Goal: Task Accomplishment & Management: Manage account settings

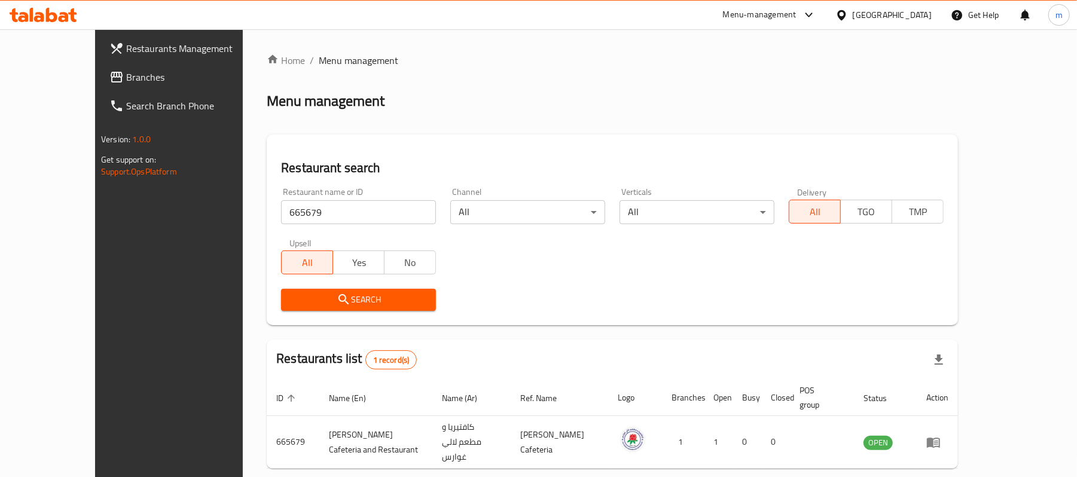
click at [281, 213] on input "665679" at bounding box center [358, 212] width 155 height 24
click at [126, 77] on span "Branches" at bounding box center [195, 77] width 139 height 14
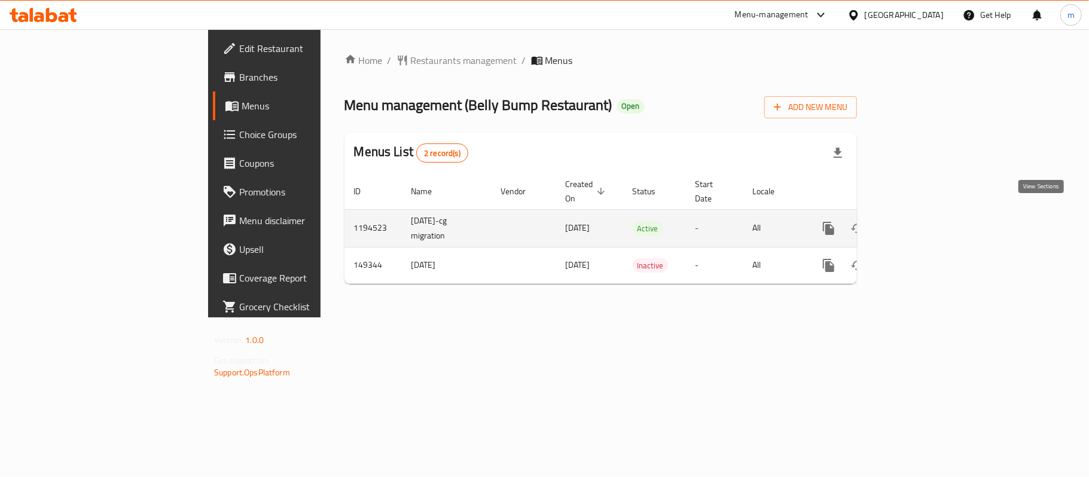
click at [922, 221] on icon "enhanced table" at bounding box center [915, 228] width 14 height 14
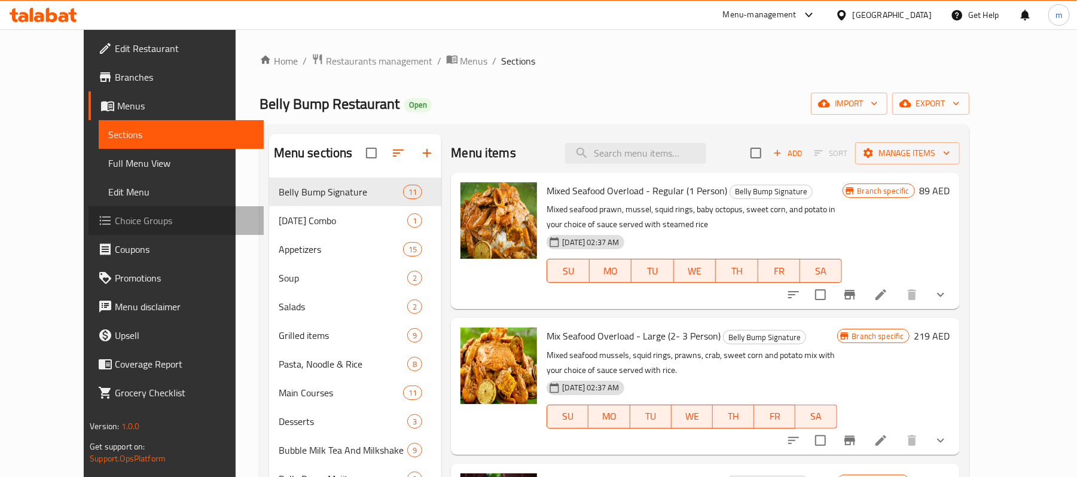
click at [88, 230] on link "Choice Groups" at bounding box center [175, 220] width 175 height 29
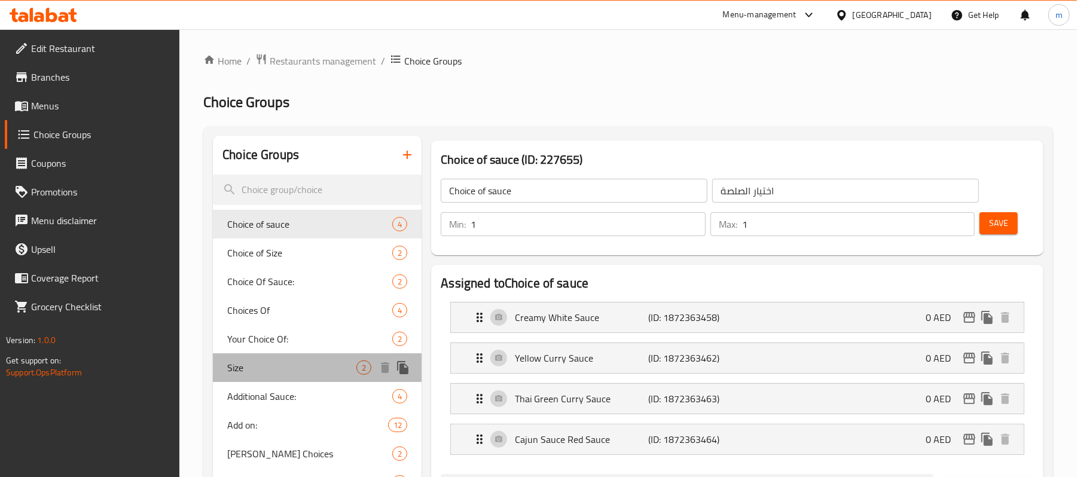
click at [290, 364] on span "Size" at bounding box center [291, 368] width 129 height 14
type input "Size"
type input "مقاس"
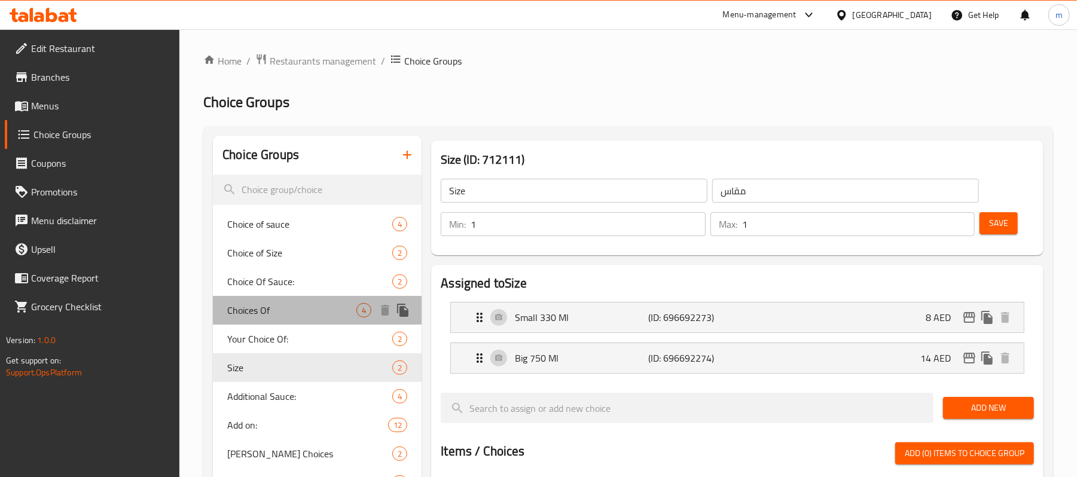
click at [283, 314] on span "Choices Of" at bounding box center [291, 310] width 129 height 14
type input "Choices Of"
type input "اختيارات"
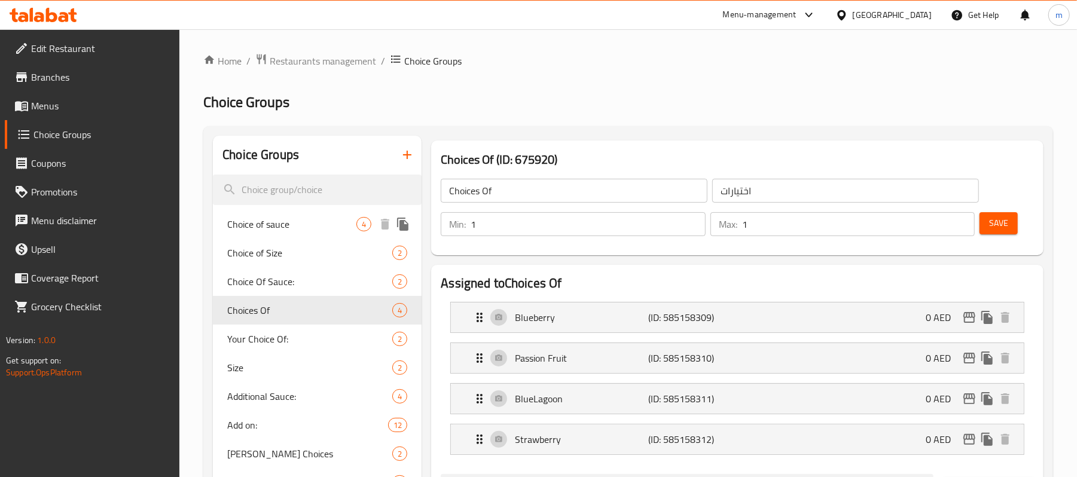
click at [271, 227] on span "Choice of sauce" at bounding box center [291, 224] width 129 height 14
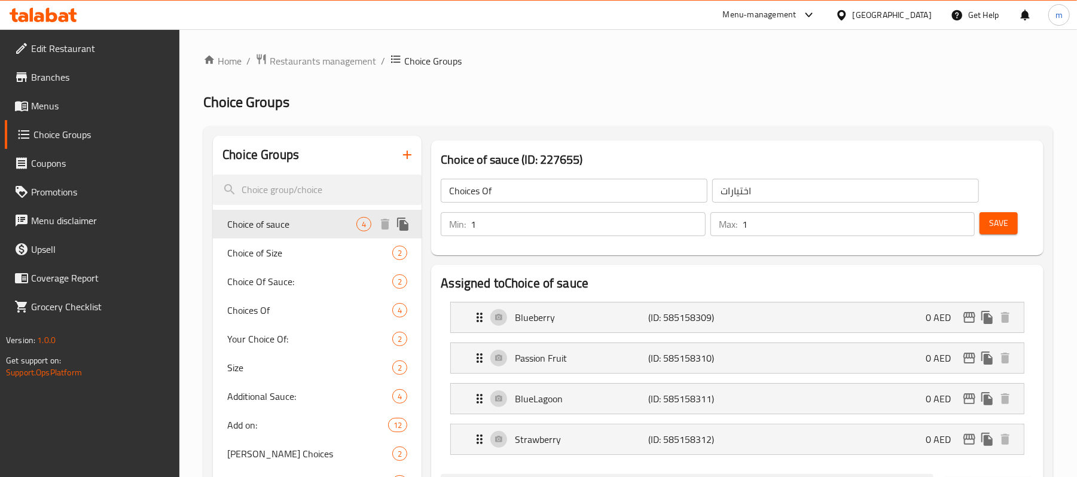
type input "Choice of sauce"
type input "اختيار الصلصة"
click at [282, 263] on div "Choice of Size 2" at bounding box center [317, 253] width 209 height 29
type input "Choice of Size"
type input "اختيار الحجم"
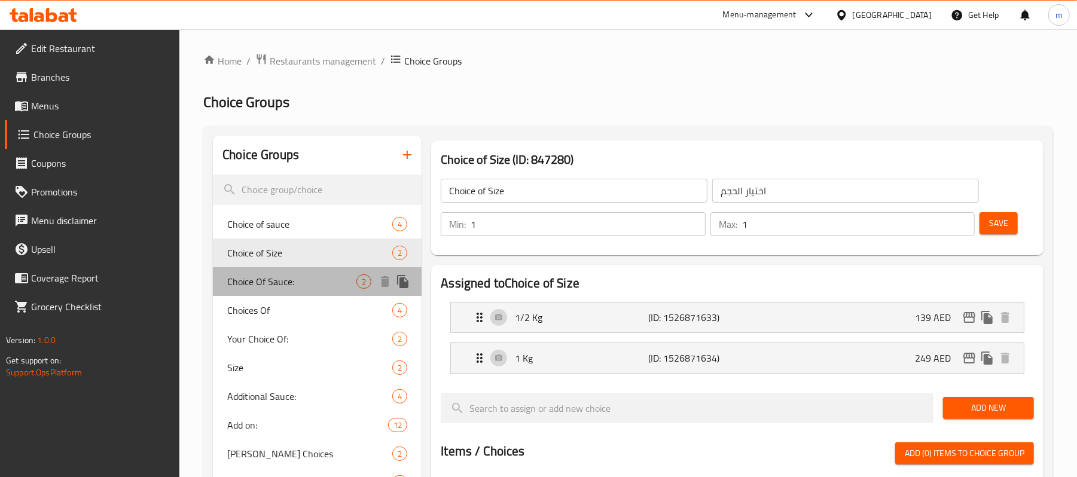
click at [285, 283] on span "Choice Of Sauce:" at bounding box center [291, 281] width 129 height 14
type input "Choice Of Sauce:"
type input "إختيار الصلصة:"
type input "0"
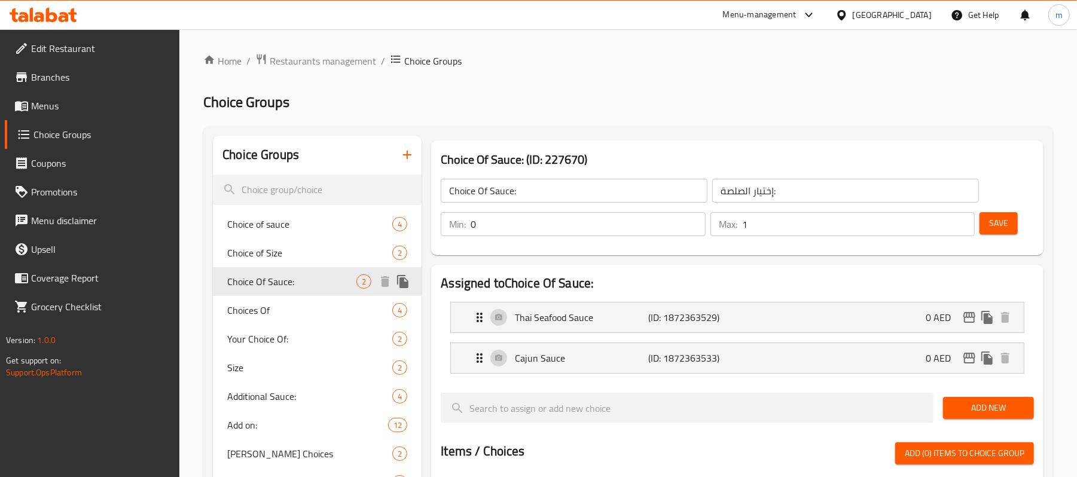
scroll to position [80, 0]
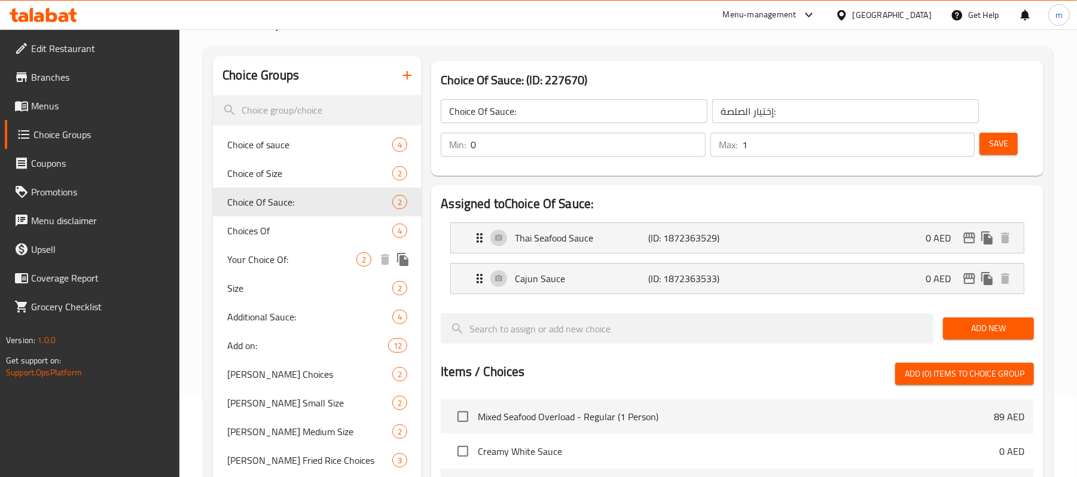
click at [273, 261] on span "Your Choice Of:" at bounding box center [291, 259] width 129 height 14
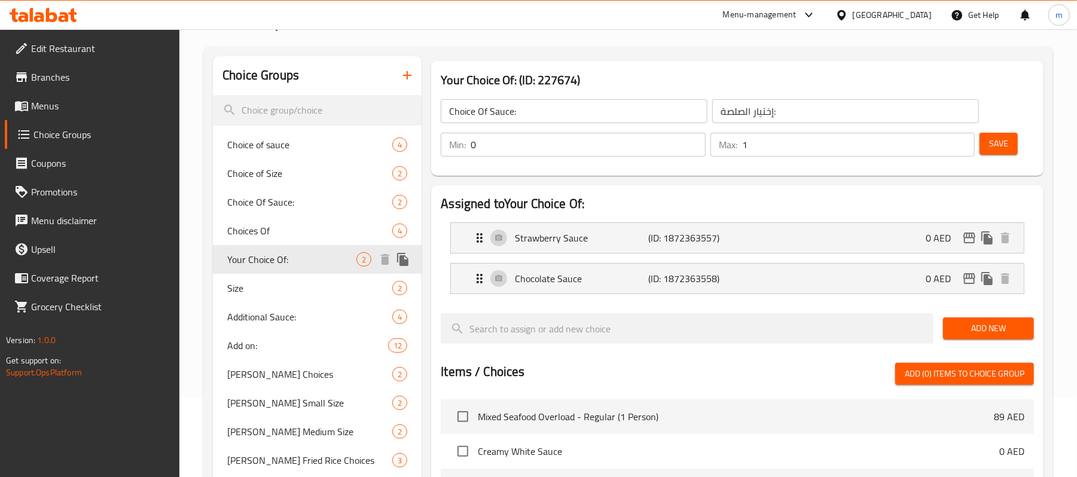
type input "Your Choice Of:"
type input "إختيارك من:"
type input "1"
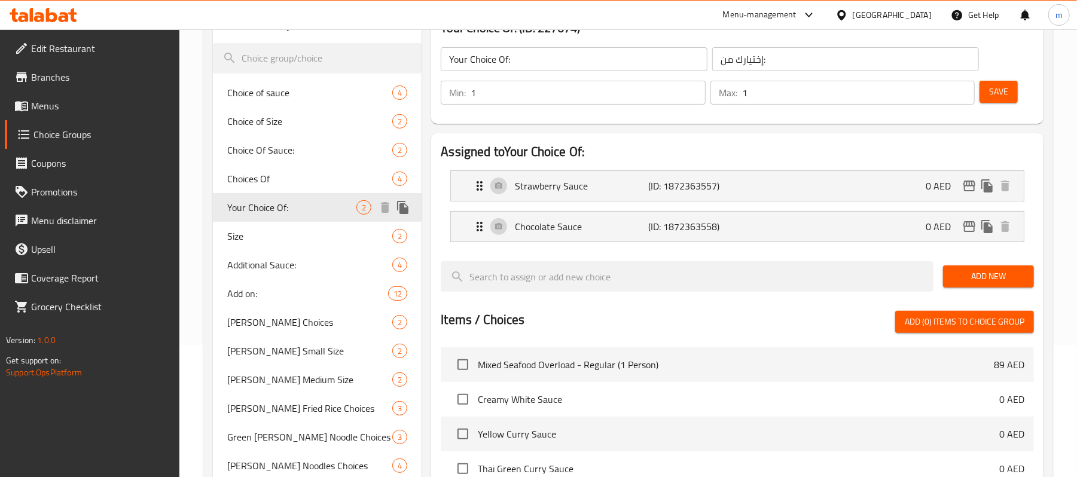
scroll to position [159, 0]
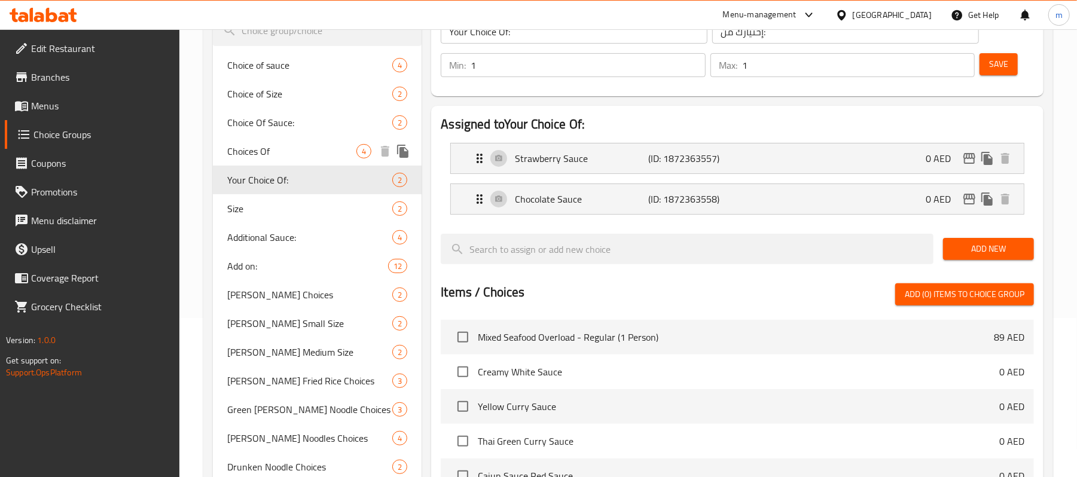
click at [280, 155] on span "Choices Of" at bounding box center [291, 151] width 129 height 14
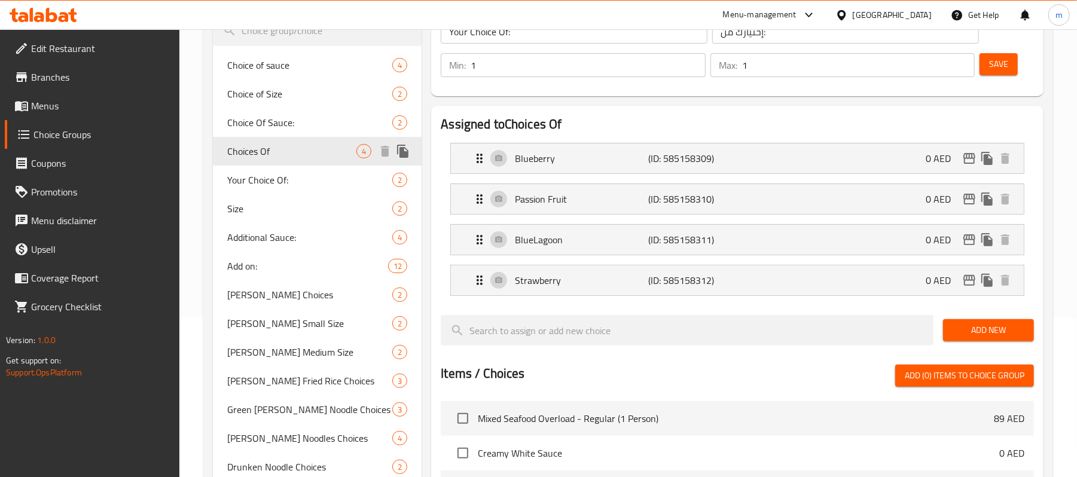
type input "Choices Of"
type input "اختيارات"
click at [271, 182] on span "Your Choice Of:" at bounding box center [291, 180] width 129 height 14
type input "Your Choice Of:"
type input "إختيارك من:"
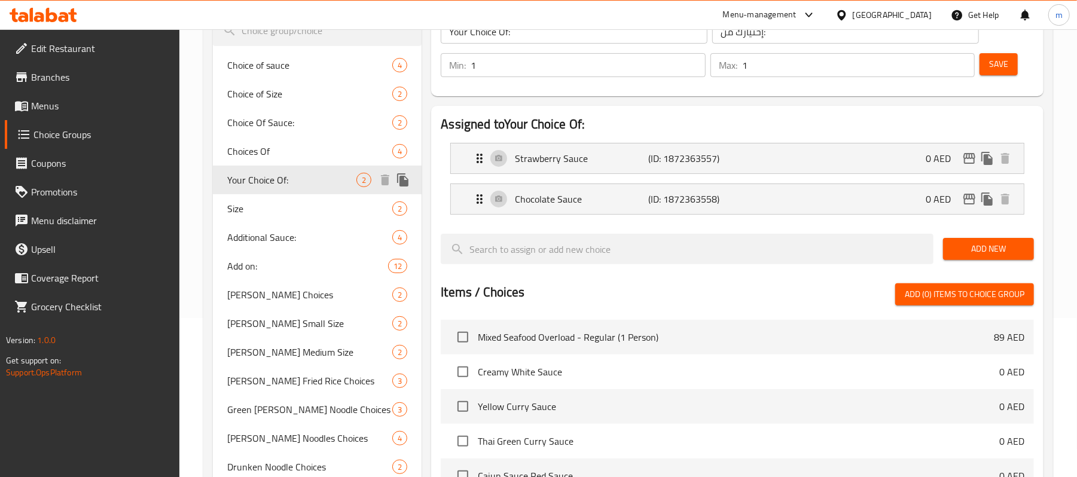
scroll to position [239, 0]
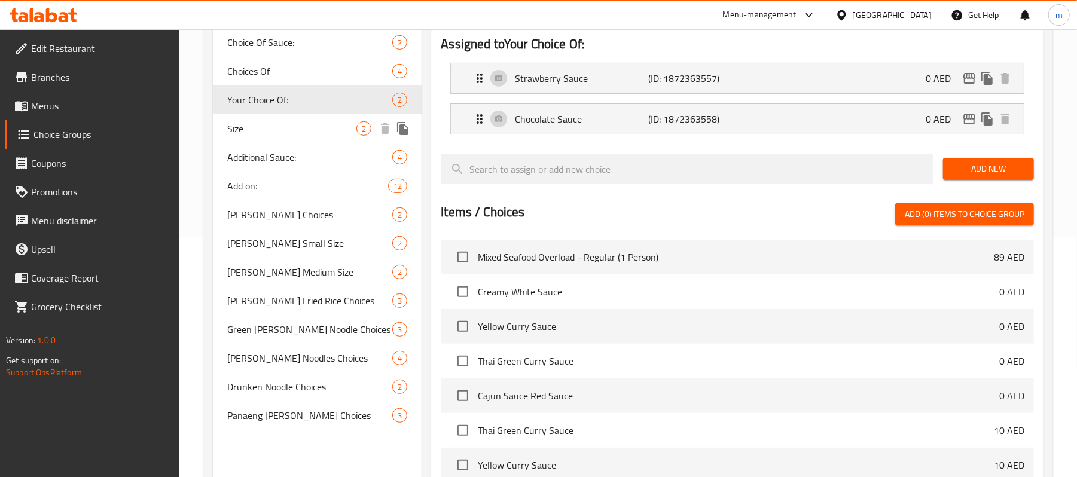
click at [260, 132] on span "Size" at bounding box center [291, 128] width 129 height 14
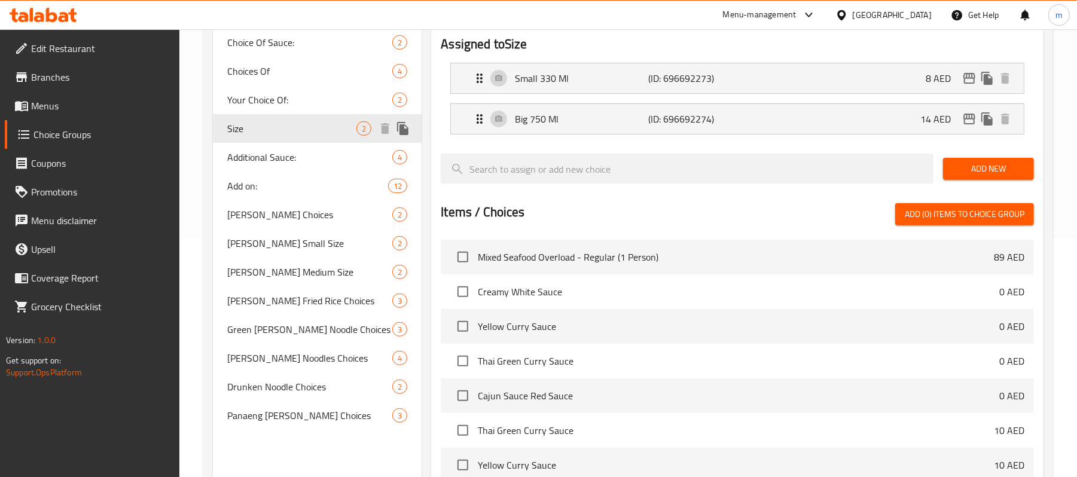
type input "Size"
type input "مقاس"
click at [268, 161] on span "Additional Sauce:" at bounding box center [291, 157] width 129 height 14
type input "Additional Sauce:"
type input "صلصة إضافية:"
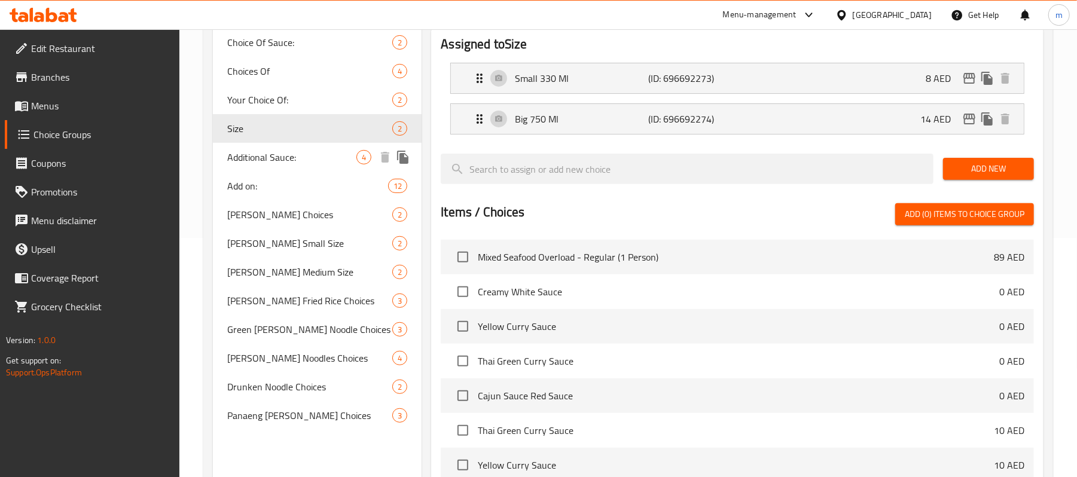
type input "0"
type input "4"
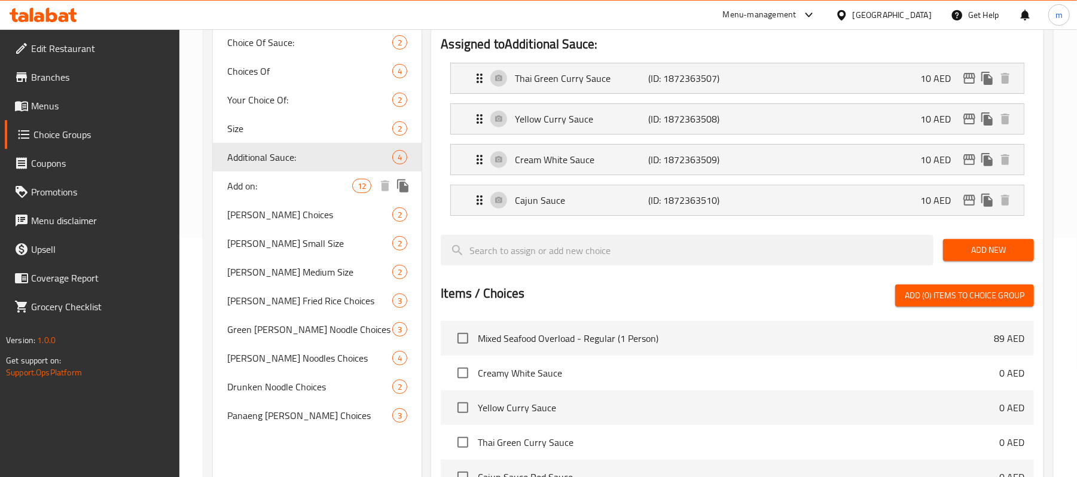
click at [268, 178] on div "Add on: 12" at bounding box center [317, 186] width 209 height 29
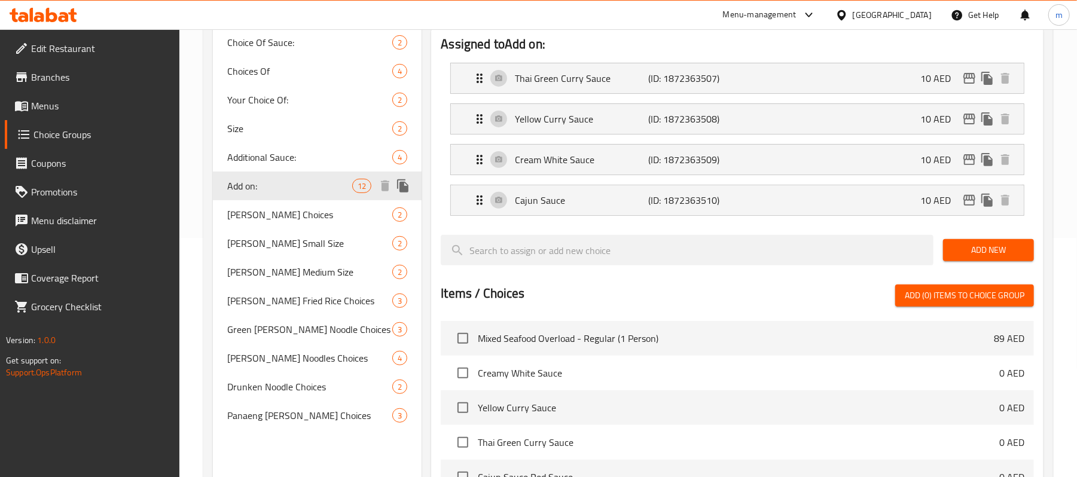
type input "Add on:"
type input "أضف:"
type input "11"
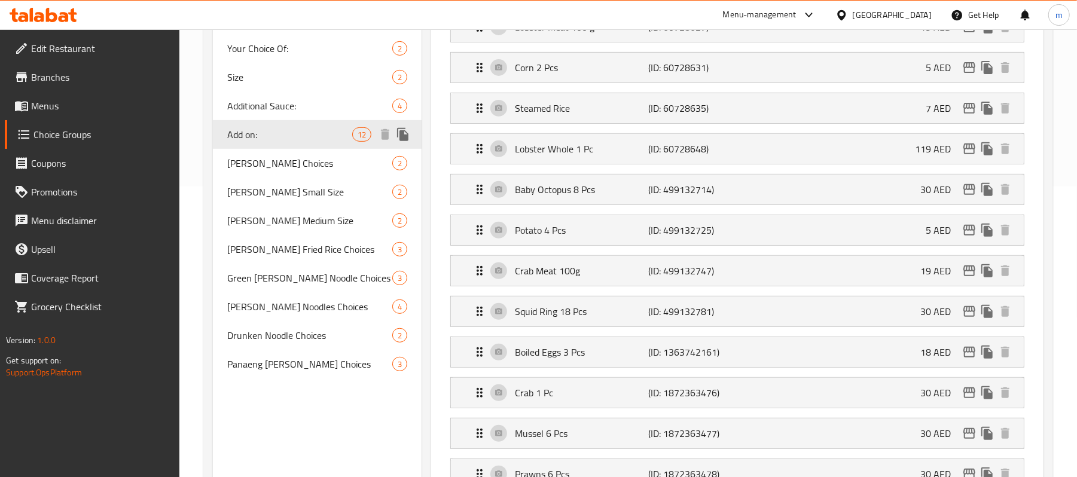
scroll to position [319, 0]
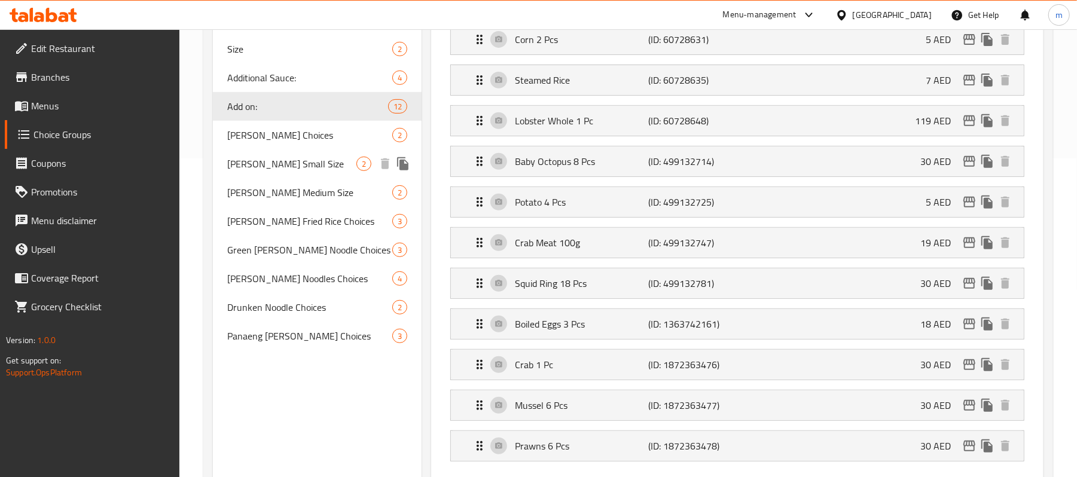
click at [277, 163] on span "Tom Kha Small Size" at bounding box center [291, 164] width 129 height 14
type input "Tom Kha Small Size"
type input "توم خا حجم صغير"
type input "1"
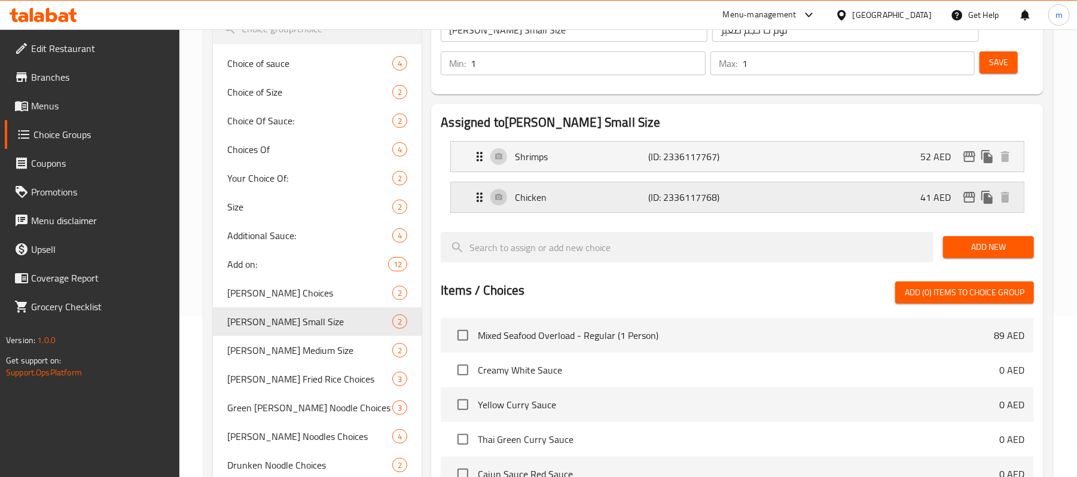
scroll to position [149, 0]
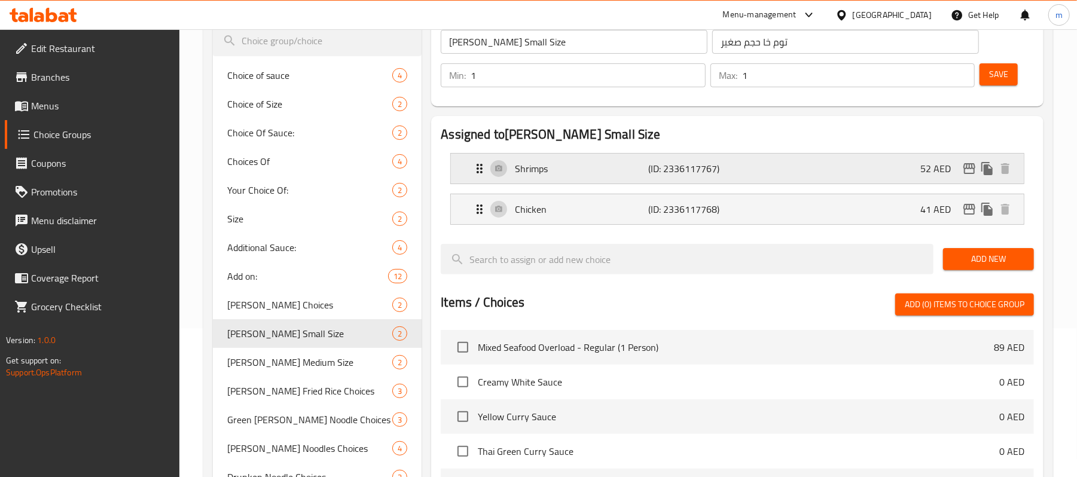
click at [477, 170] on icon "Expand" at bounding box center [479, 168] width 14 height 14
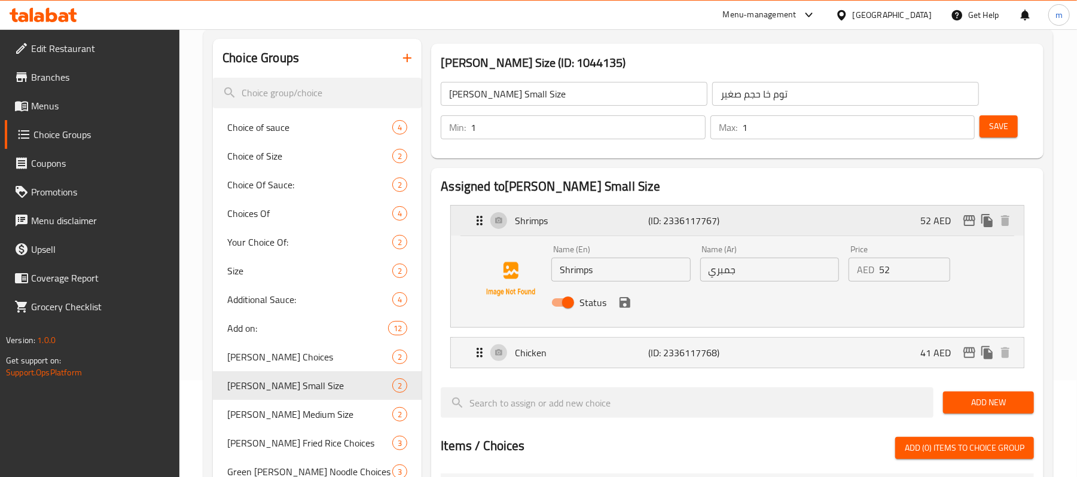
scroll to position [69, 0]
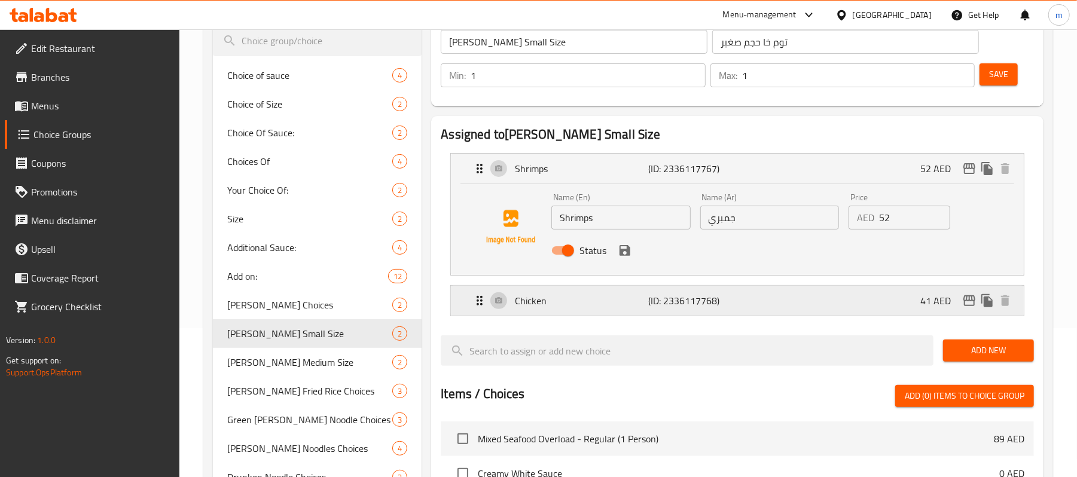
click at [741, 299] on div "Chicken (ID: 2336117768) 41 AED" at bounding box center [740, 301] width 537 height 30
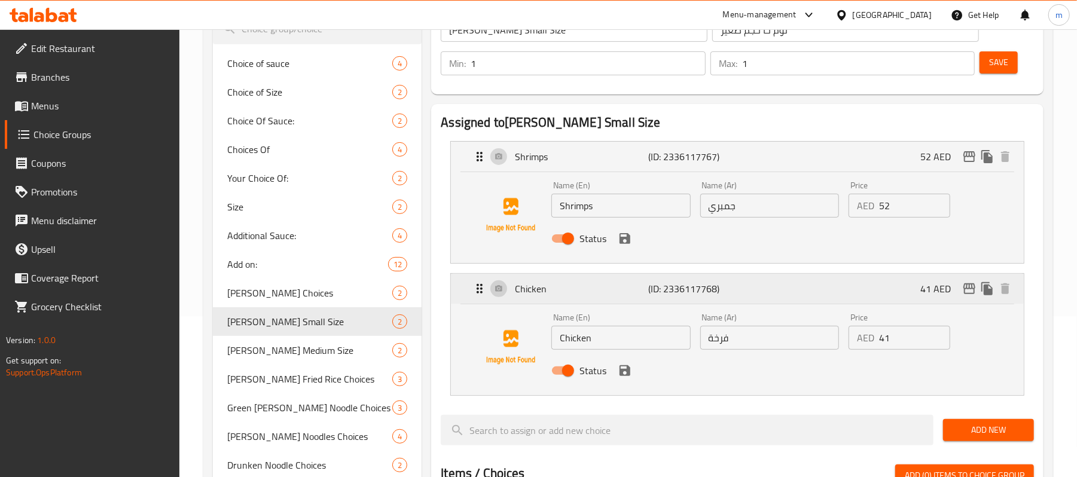
scroll to position [228, 0]
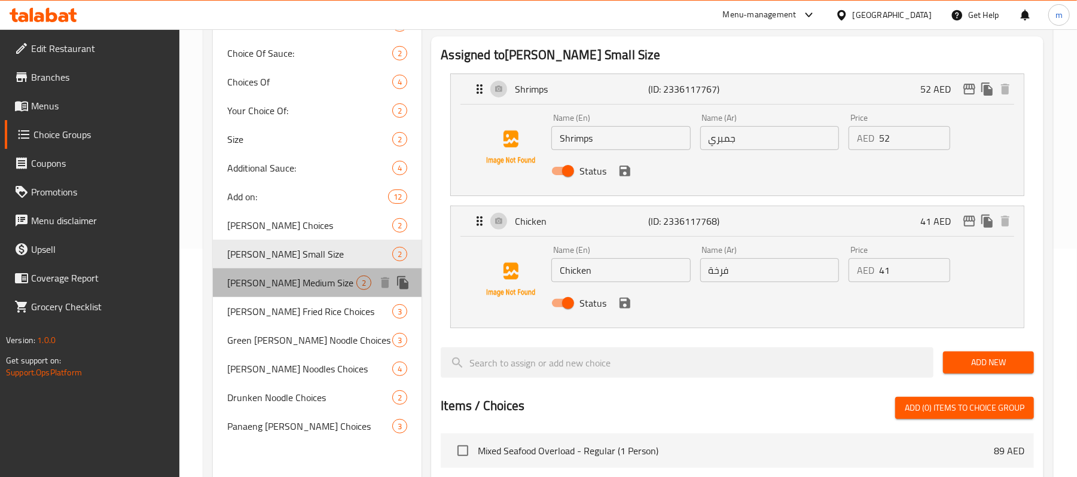
click at [287, 286] on span "Tom Kha Medium Size" at bounding box center [291, 283] width 129 height 14
type input "Tom Kha Medium Size"
type input "توم خا حجم وسط"
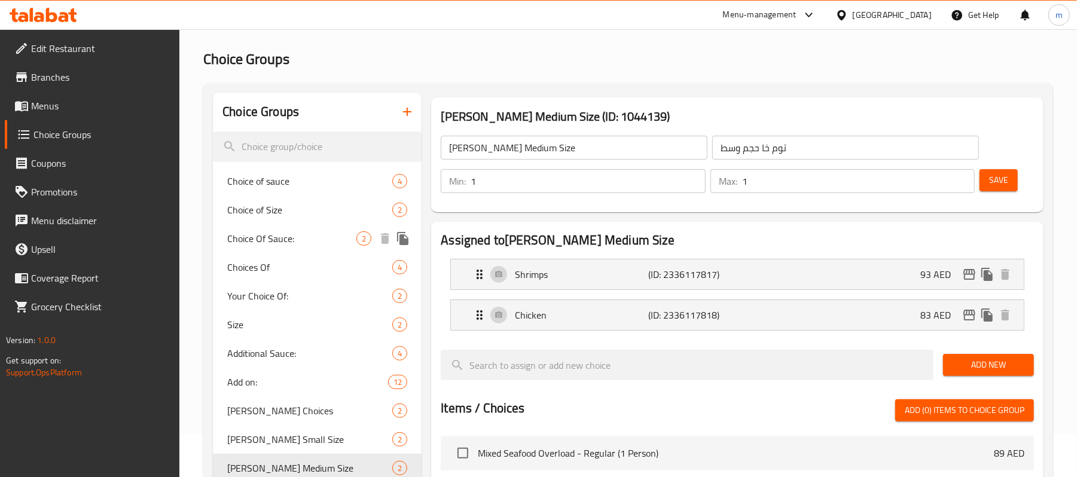
scroll to position [80, 0]
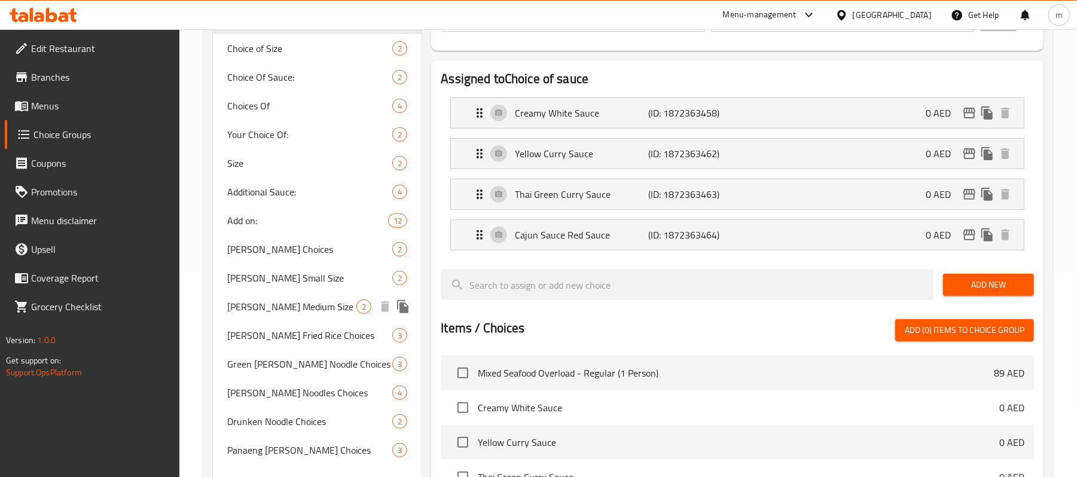
scroll to position [239, 0]
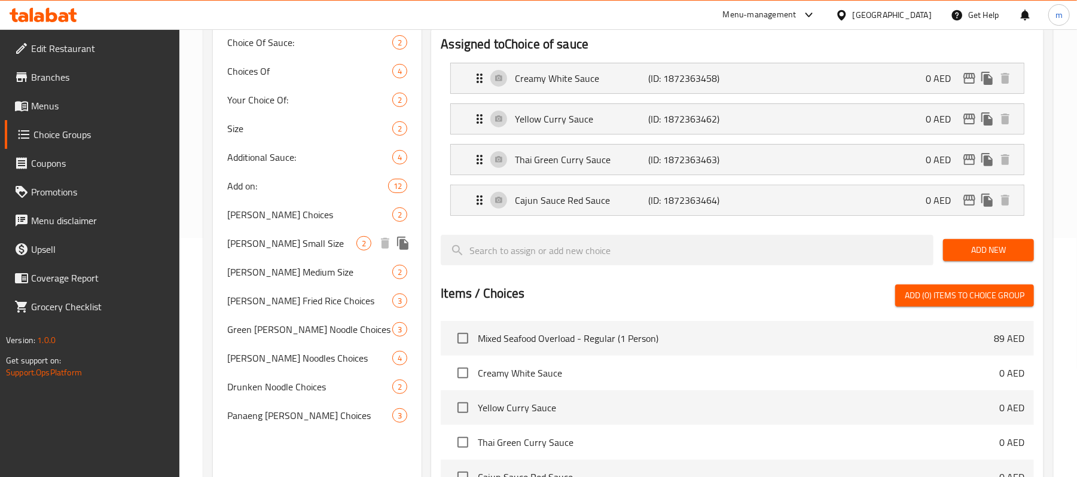
click at [297, 249] on span "Tom Kha Small Size" at bounding box center [291, 243] width 129 height 14
type input "Tom Kha Small Size"
type input "توم خا حجم صغير"
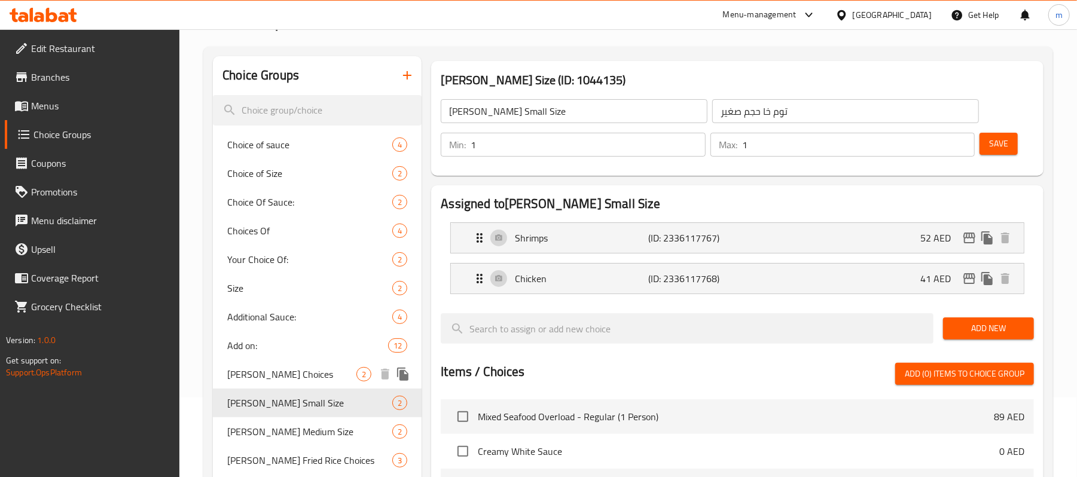
scroll to position [159, 0]
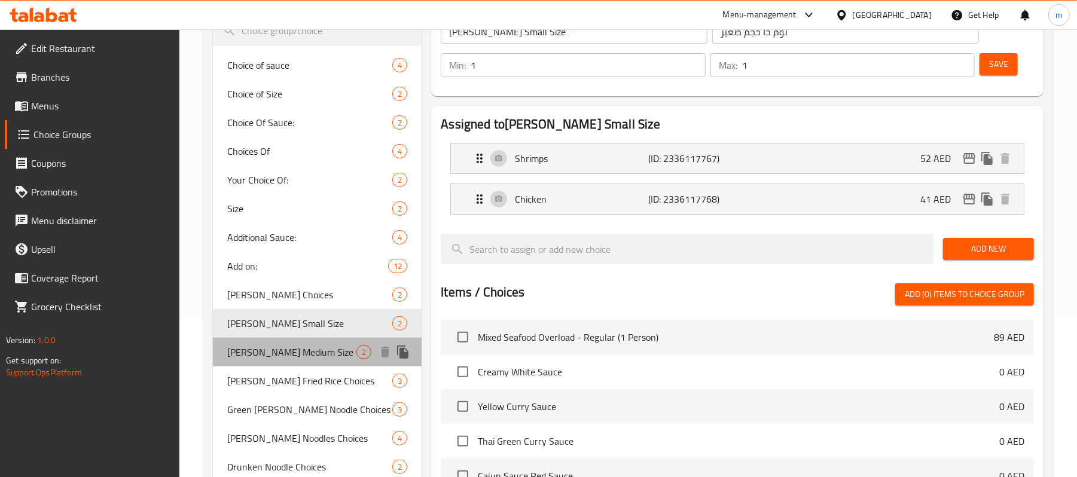
click at [282, 350] on span "Tom Kha Medium Size" at bounding box center [291, 352] width 129 height 14
type input "Tom Kha Medium Size"
type input "توم خا حجم وسط"
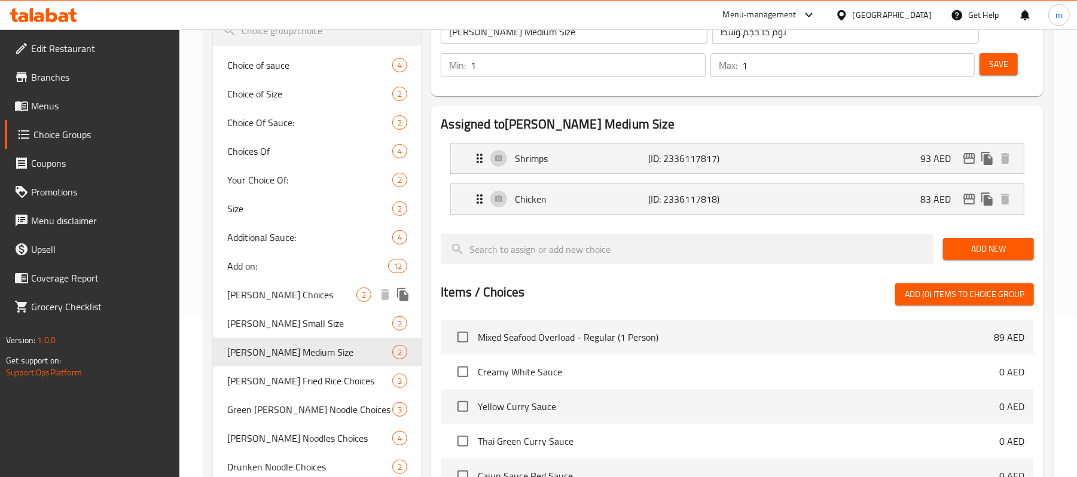
click at [282, 300] on span "Tom Kha Choices" at bounding box center [291, 295] width 129 height 14
type input "Tom Kha Choices"
type input "اختيارات توم خا"
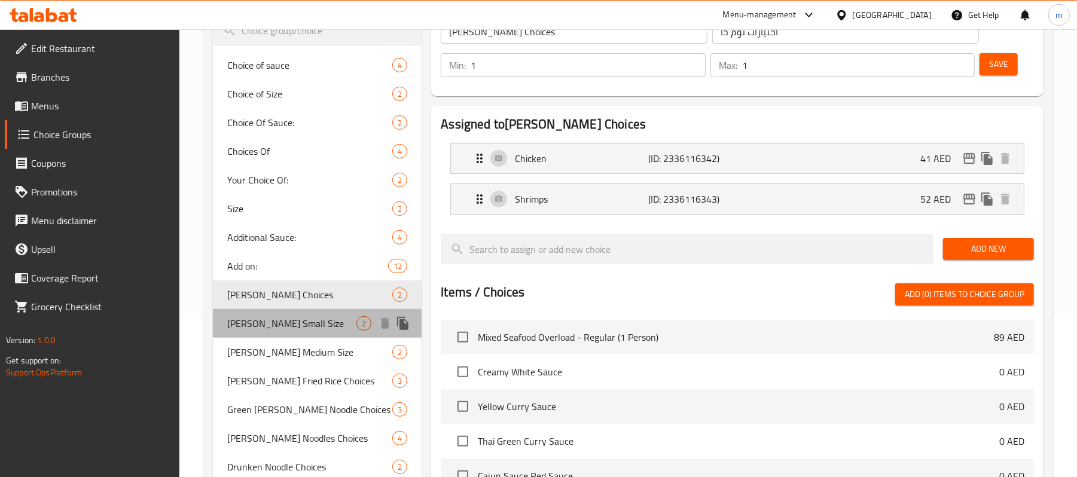
click at [278, 326] on span "Tom Kha Small Size" at bounding box center [291, 323] width 129 height 14
type input "Tom Kha Small Size"
type input "توم خا حجم صغير"
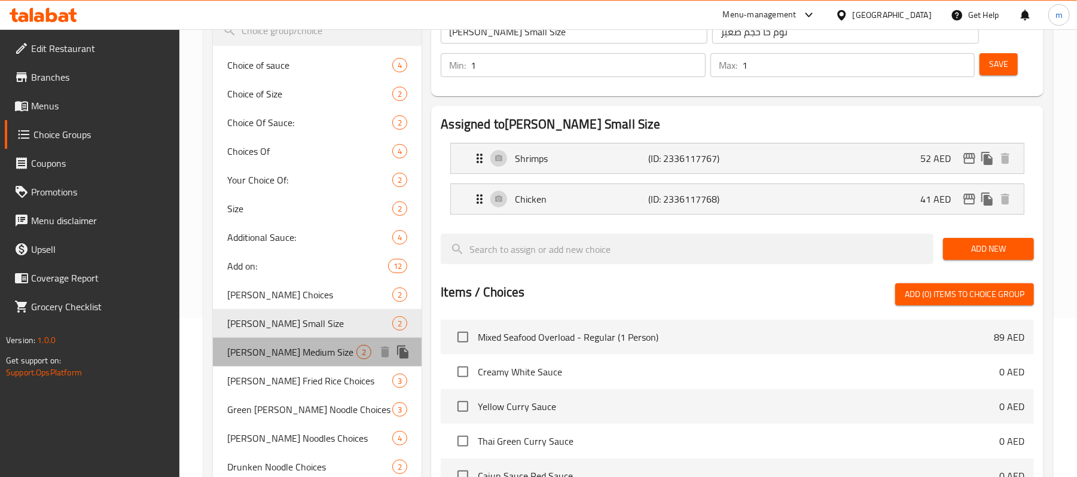
click at [295, 350] on span "Tom Kha Medium Size" at bounding box center [291, 352] width 129 height 14
type input "Tom Kha Medium Size"
type input "توم خا حجم وسط"
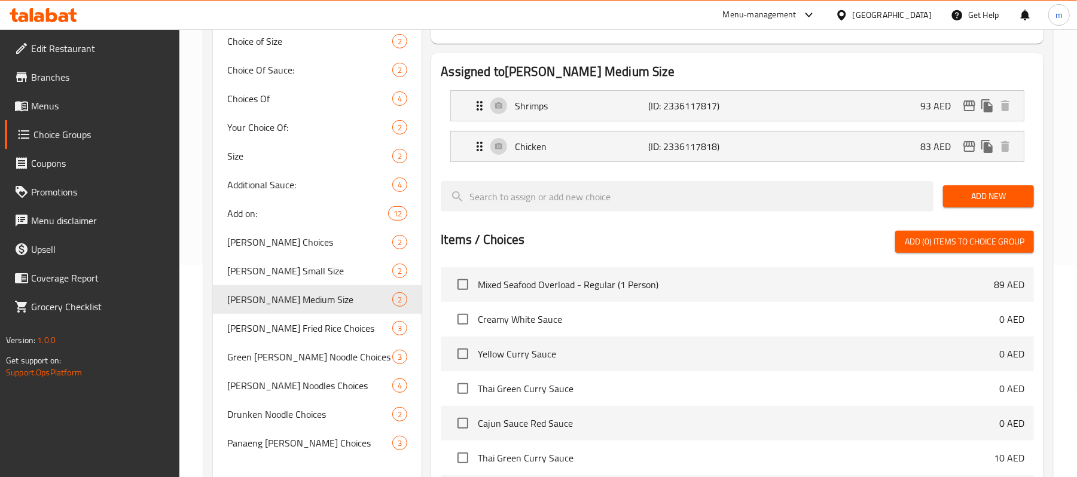
scroll to position [239, 0]
